Goal: Information Seeking & Learning: Learn about a topic

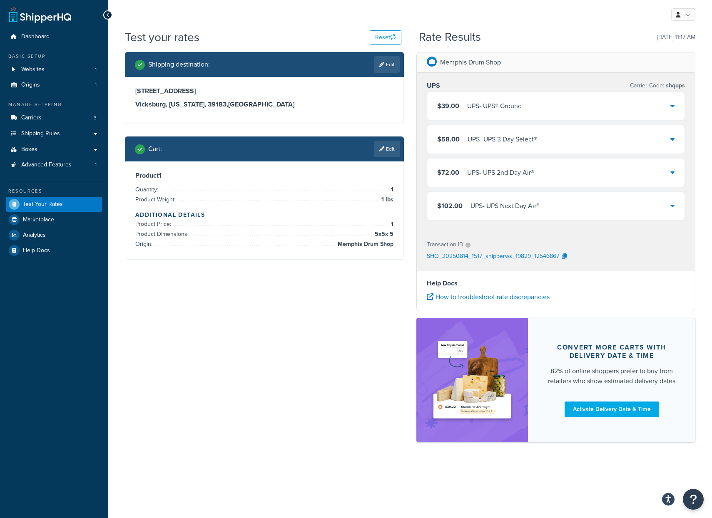
click at [298, 366] on div "Shipping destination : Edit 2197 Oak Ridge Rd Vicksburg, Mississippi, 39183 , U…" at bounding box center [410, 251] width 583 height 399
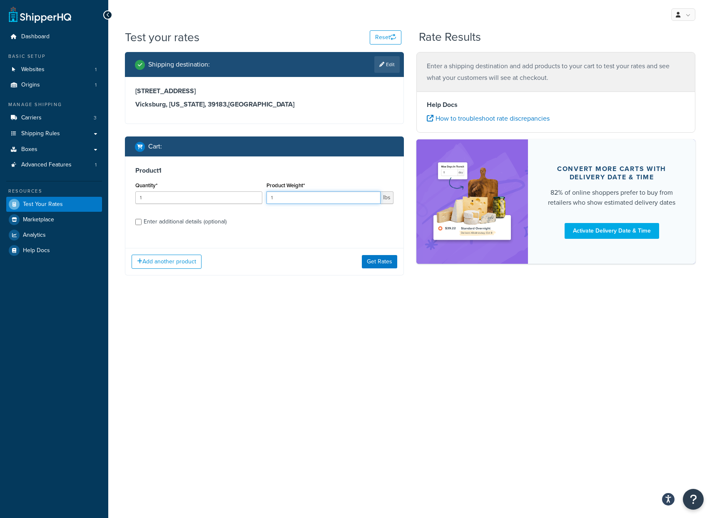
click at [329, 196] on input "1" at bounding box center [323, 197] width 114 height 12
click at [374, 263] on button "Get Rates" at bounding box center [379, 261] width 35 height 13
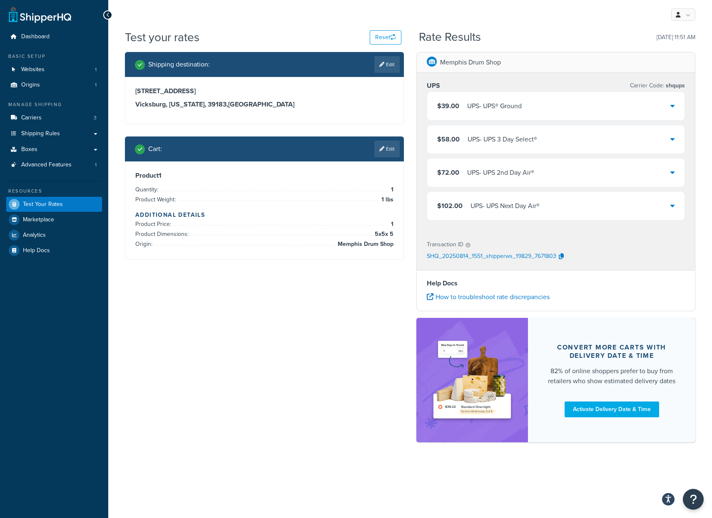
click at [525, 104] on div "$39.00 UPS - UPS® Ground" at bounding box center [555, 106] width 257 height 28
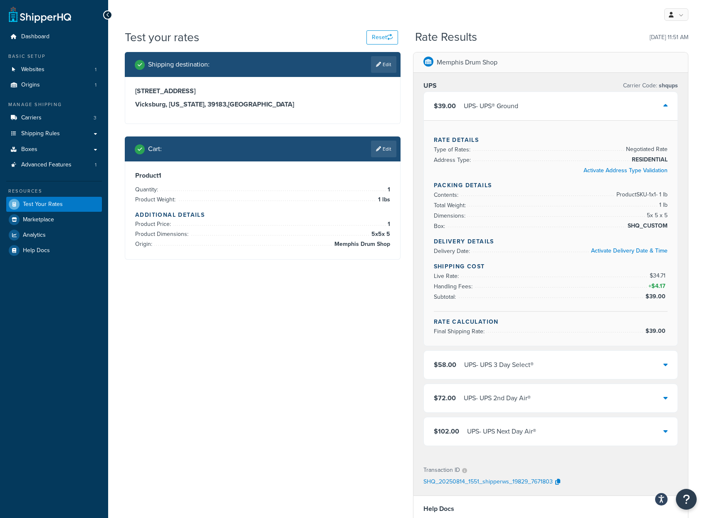
click at [525, 104] on div "$39.00 UPS - UPS® Ground" at bounding box center [551, 106] width 254 height 28
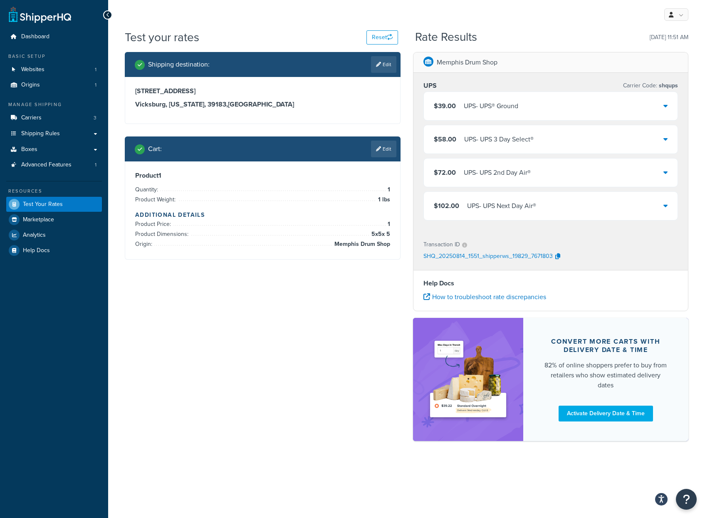
click at [525, 104] on div "$39.00 UPS - UPS® Ground" at bounding box center [551, 106] width 254 height 28
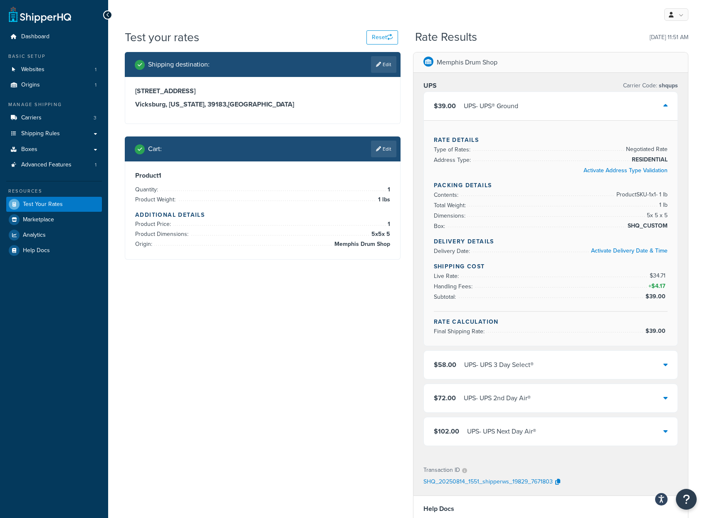
click at [525, 104] on div "$39.00 UPS - UPS® Ground" at bounding box center [551, 106] width 254 height 28
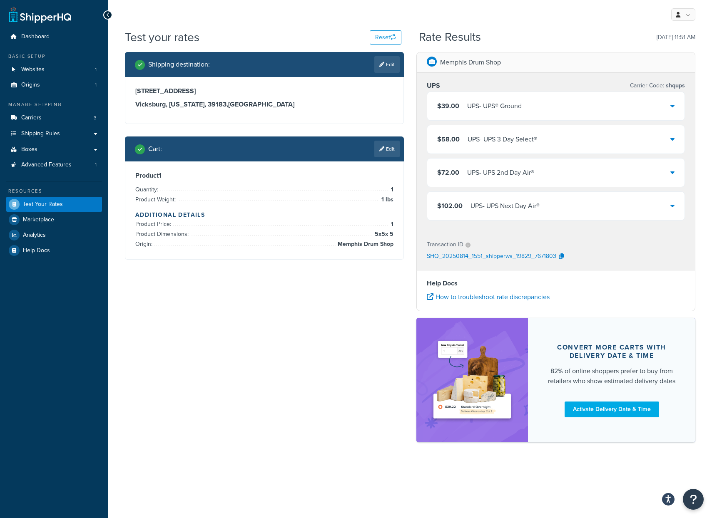
click at [364, 333] on div "Shipping destination : Edit 2197 Oak Ridge Rd Vicksburg, Mississippi, 39183 , U…" at bounding box center [410, 251] width 583 height 399
click at [25, 117] on span "Carriers" at bounding box center [31, 117] width 20 height 7
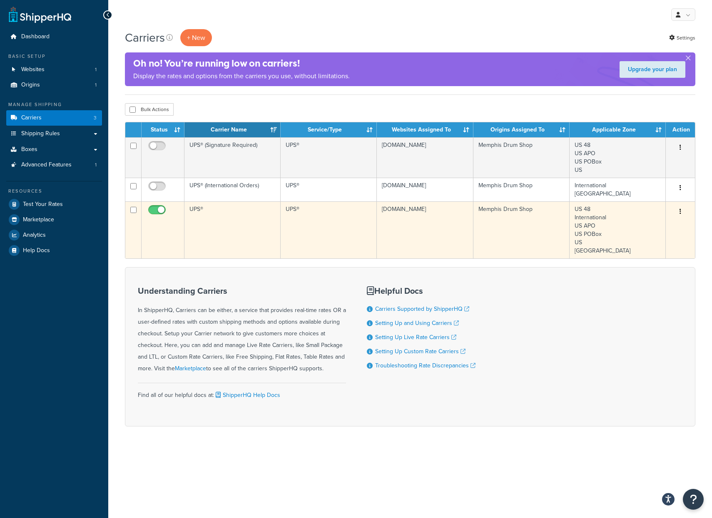
click at [282, 227] on td "UPS®" at bounding box center [329, 229] width 96 height 57
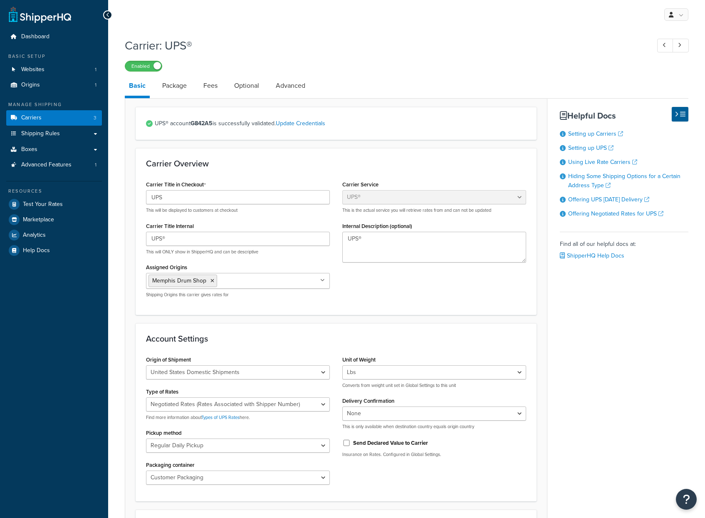
select select "ups"
click at [575, 213] on link "Offering Negotiated Rates for UPS" at bounding box center [616, 213] width 95 height 9
